Goal: Find specific page/section: Find specific page/section

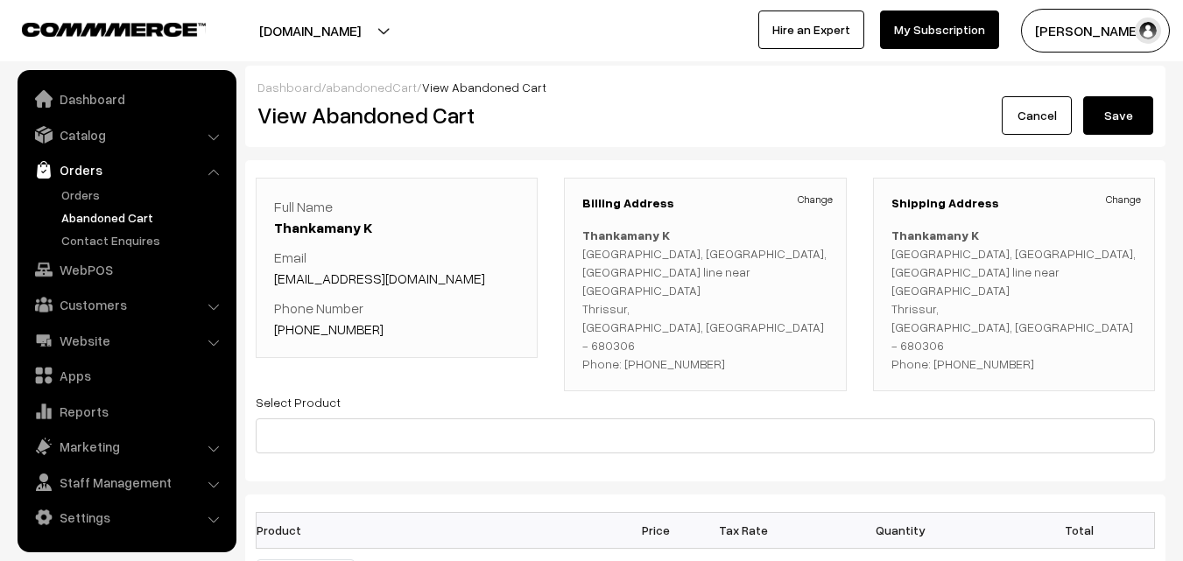
click at [96, 190] on link "Orders" at bounding box center [143, 195] width 173 height 18
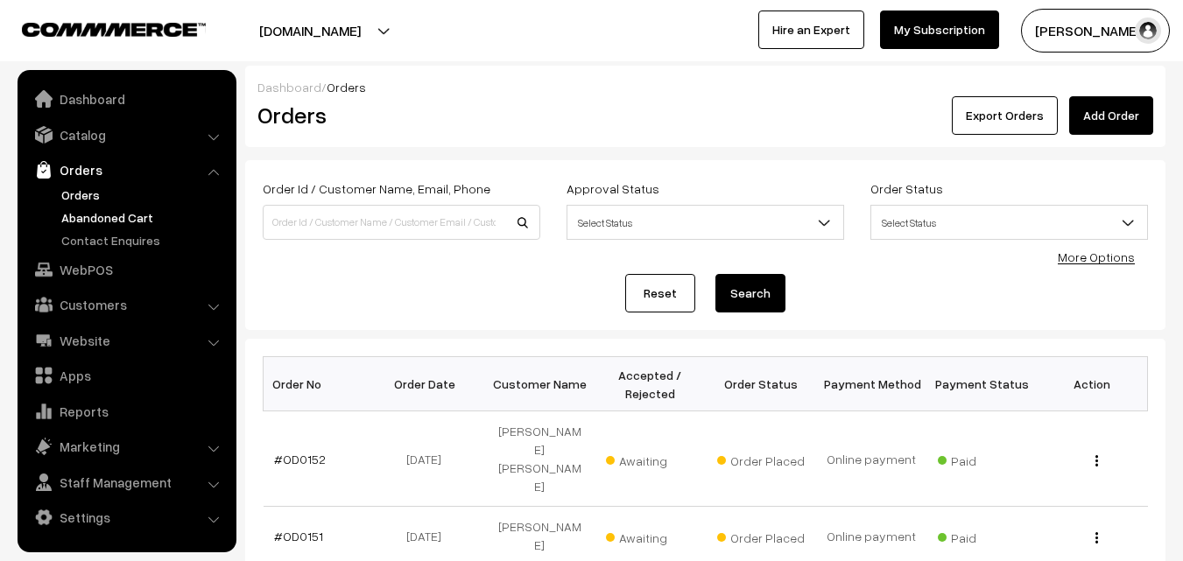
click at [89, 222] on link "Abandoned Cart" at bounding box center [143, 217] width 173 height 18
